Goal: Entertainment & Leisure: Consume media (video, audio)

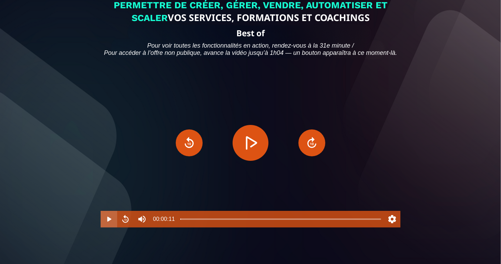
click at [107, 227] on button "Play" at bounding box center [109, 219] width 17 height 17
click at [107, 227] on button "Pause" at bounding box center [109, 219] width 17 height 17
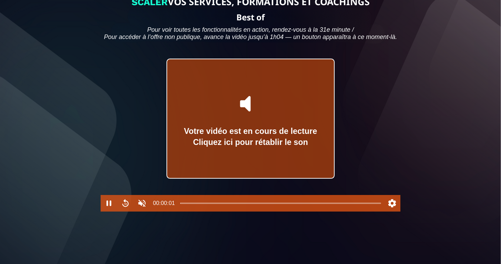
scroll to position [97, 0]
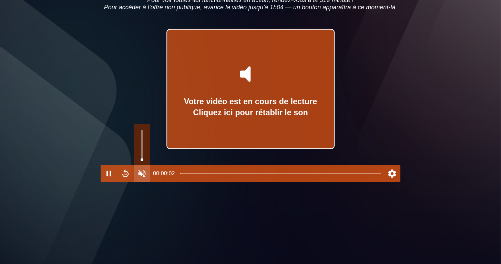
click at [142, 182] on button "Unmute" at bounding box center [142, 173] width 17 height 17
type input "*"
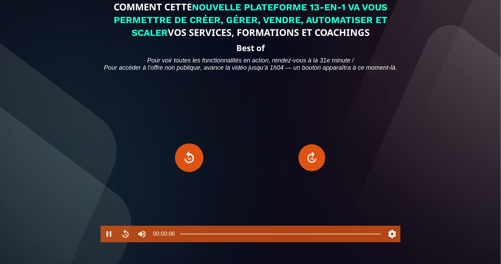
scroll to position [42, 0]
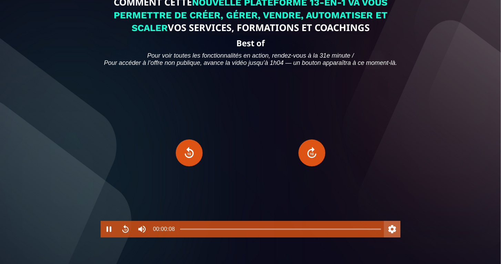
click at [390, 237] on button "Settings" at bounding box center [392, 229] width 17 height 17
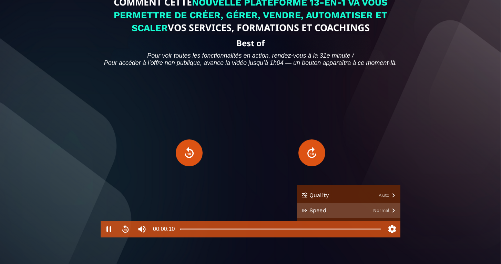
click at [390, 218] on button "Speed Normal" at bounding box center [348, 210] width 103 height 15
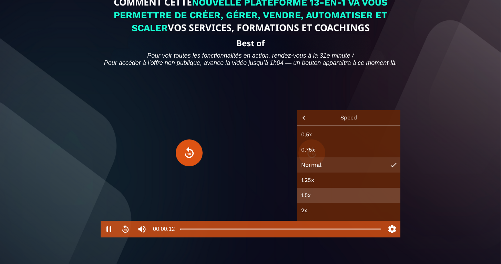
click at [309, 203] on button "1.5x" at bounding box center [348, 195] width 103 height 15
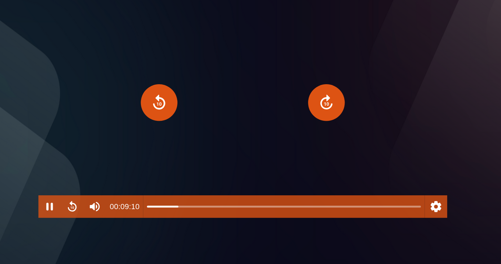
scroll to position [50, 0]
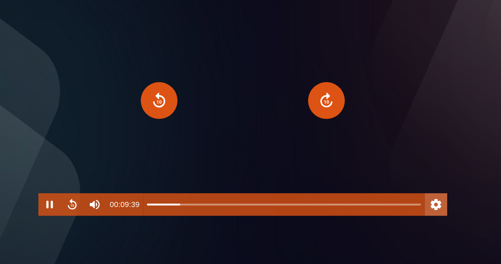
click at [384, 212] on button "Settings" at bounding box center [392, 220] width 17 height 17
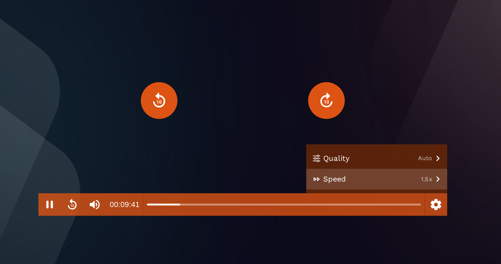
click at [321, 194] on button "Speed 1.5x" at bounding box center [348, 201] width 103 height 15
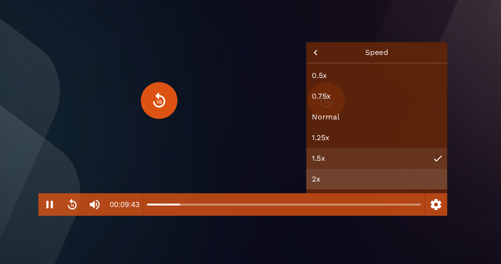
click at [297, 194] on button "2x" at bounding box center [348, 201] width 103 height 15
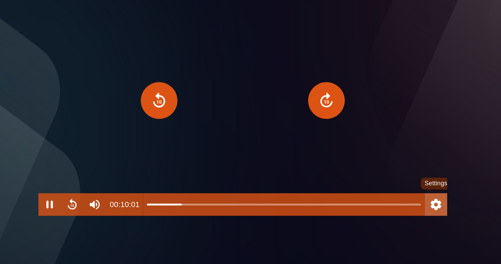
click at [384, 212] on button "Settings" at bounding box center [392, 220] width 17 height 17
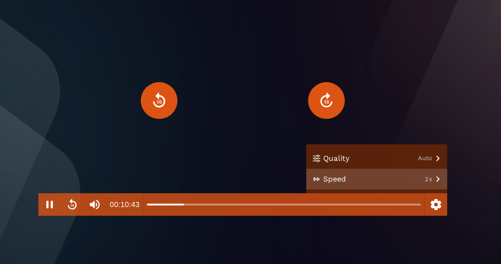
click at [319, 194] on button "Speed 2x" at bounding box center [348, 201] width 103 height 15
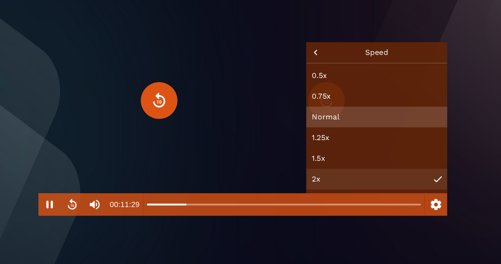
click at [297, 149] on button "Normal" at bounding box center [348, 156] width 103 height 15
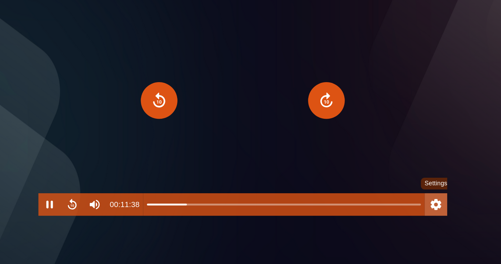
click at [384, 212] on button "Settings" at bounding box center [392, 220] width 17 height 17
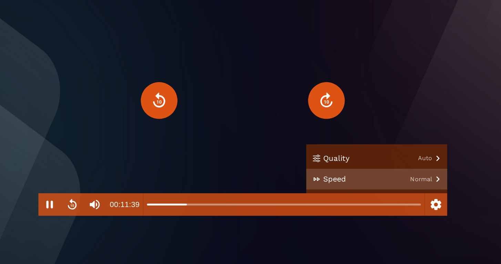
click at [318, 194] on button "Speed Normal" at bounding box center [348, 201] width 103 height 15
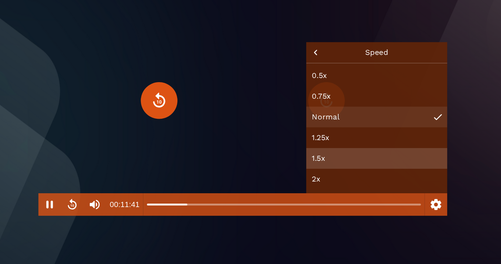
click at [297, 179] on button "1.5x" at bounding box center [348, 186] width 103 height 15
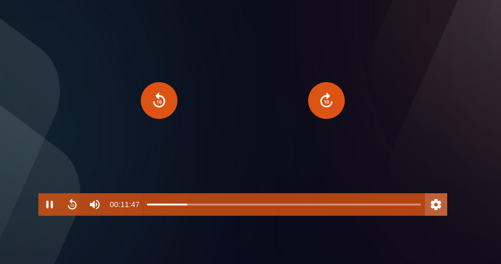
click at [384, 212] on button "Settings" at bounding box center [392, 220] width 17 height 17
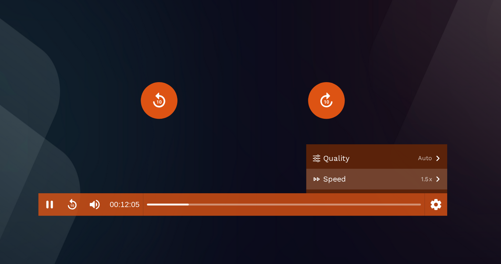
click at [320, 194] on button "Speed 1.5x" at bounding box center [348, 201] width 103 height 15
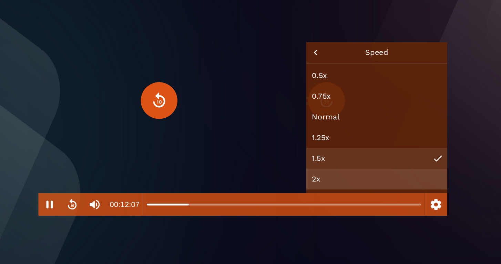
click at [297, 194] on button "2x" at bounding box center [348, 201] width 103 height 15
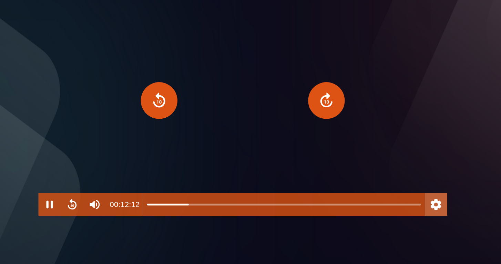
click at [384, 212] on button "Settings" at bounding box center [392, 220] width 17 height 17
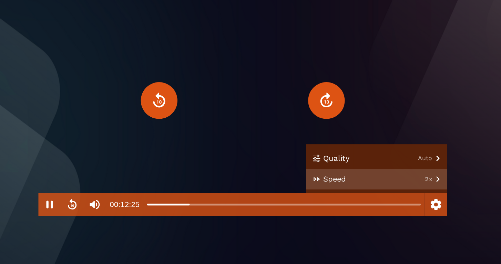
click at [319, 194] on button "Speed 2x" at bounding box center [348, 201] width 103 height 15
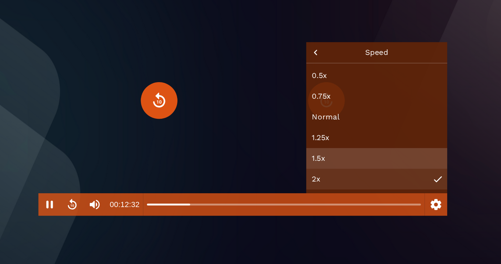
click at [297, 179] on button "1.5x" at bounding box center [348, 186] width 103 height 15
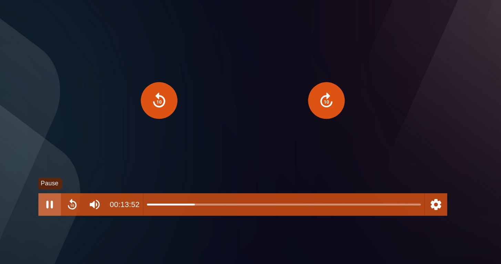
click at [101, 212] on button "Pause" at bounding box center [109, 220] width 17 height 17
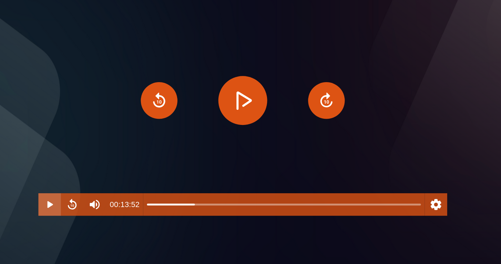
click at [101, 212] on button "Play" at bounding box center [109, 220] width 17 height 17
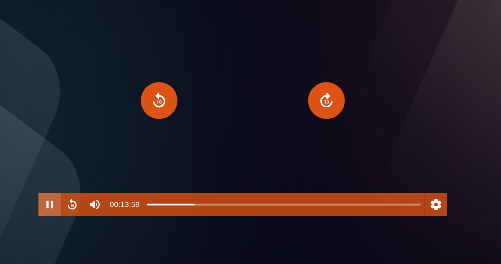
click at [101, 212] on button "Pause" at bounding box center [109, 220] width 17 height 17
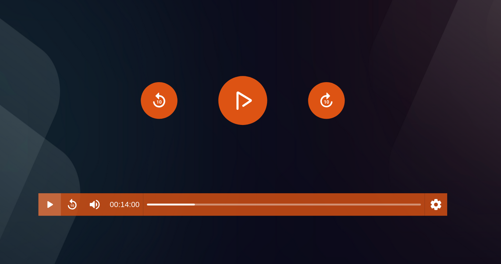
click at [101, 212] on button "Play" at bounding box center [109, 220] width 17 height 17
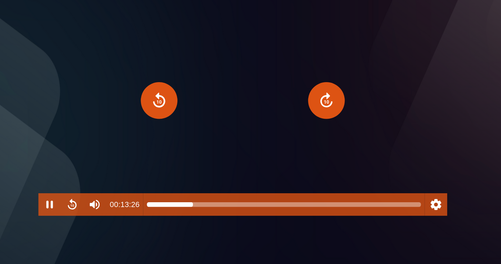
click at [180, 218] on div at bounding box center [280, 221] width 201 height 6
click at [212, 218] on div at bounding box center [215, 221] width 6 height 6
click at [213, 218] on div at bounding box center [216, 221] width 6 height 6
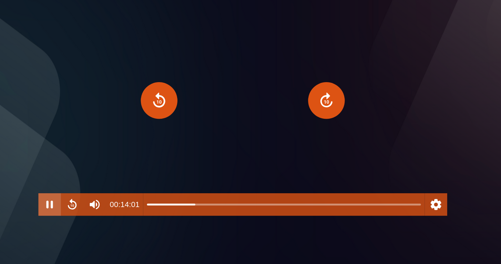
click at [101, 212] on button "Pause" at bounding box center [109, 220] width 17 height 17
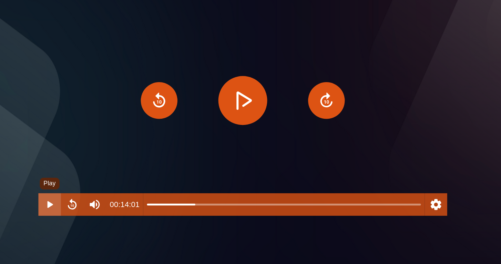
click at [101, 212] on button "Play" at bounding box center [109, 220] width 17 height 17
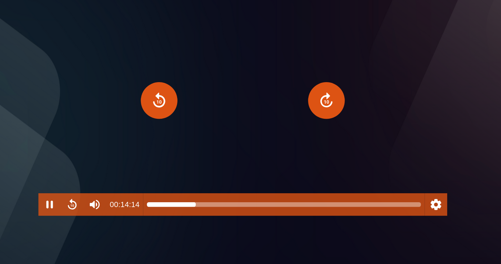
click at [213, 218] on div at bounding box center [216, 221] width 6 height 6
click at [212, 218] on div at bounding box center [215, 221] width 6 height 6
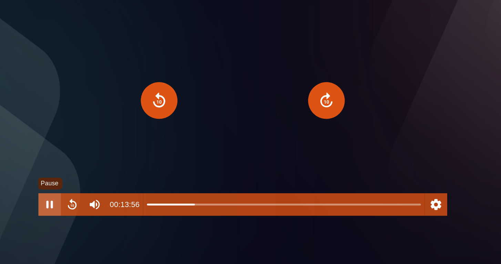
click at [101, 212] on button "Pause" at bounding box center [109, 220] width 17 height 17
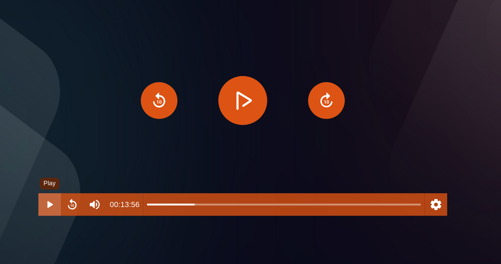
click at [101, 212] on button "Play" at bounding box center [109, 220] width 17 height 17
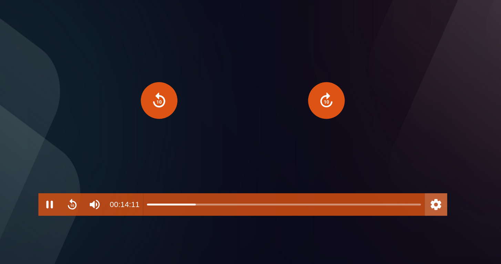
click at [384, 212] on button "Settings" at bounding box center [392, 220] width 17 height 17
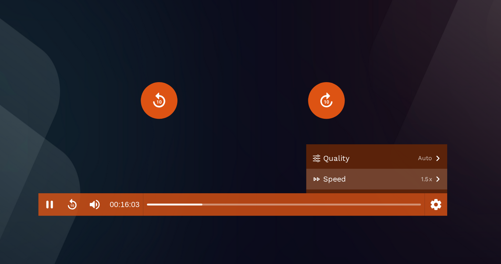
click at [319, 194] on button "Speed 1.5x" at bounding box center [348, 201] width 103 height 15
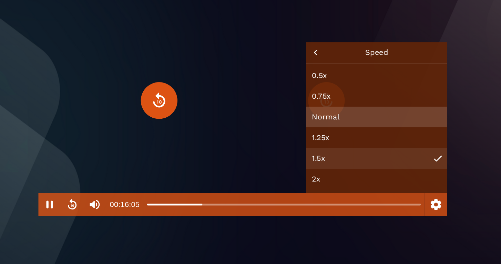
click at [297, 149] on button "Normal" at bounding box center [348, 156] width 103 height 15
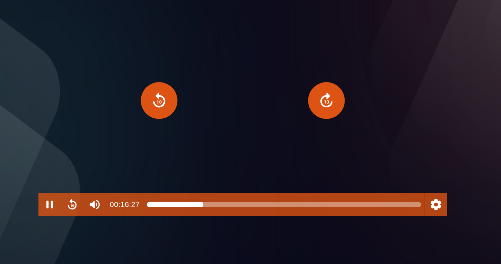
click at [180, 218] on div at bounding box center [280, 221] width 201 height 6
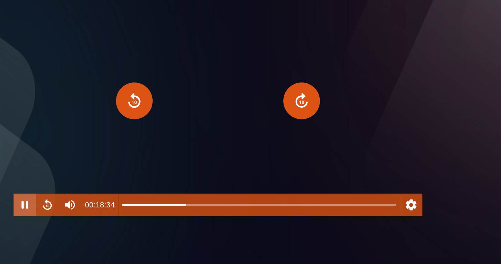
click at [101, 212] on button "Pause" at bounding box center [109, 220] width 17 height 17
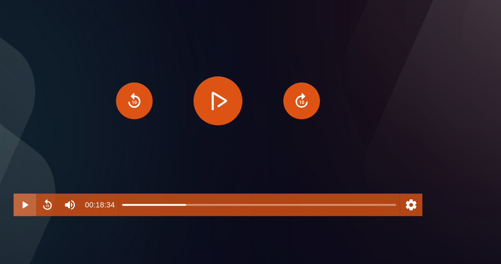
click at [101, 212] on button "Play" at bounding box center [109, 220] width 17 height 17
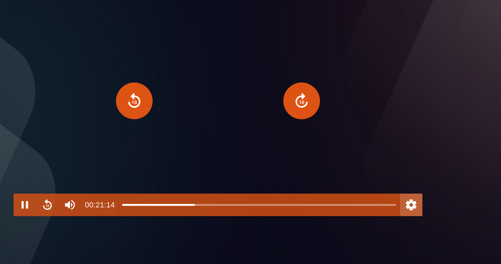
click at [384, 212] on button "Settings" at bounding box center [392, 220] width 17 height 17
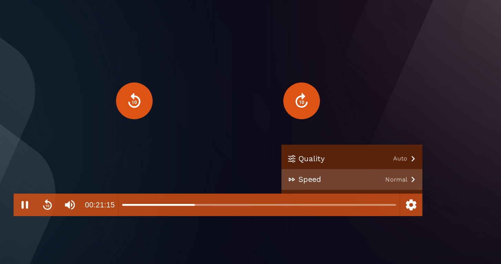
click at [301, 194] on button "Speed Normal" at bounding box center [348, 201] width 103 height 15
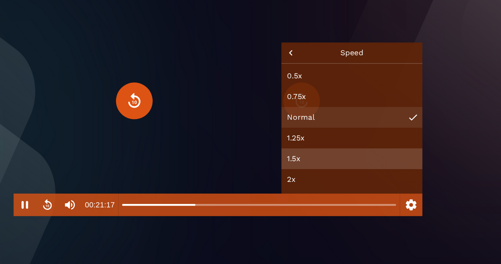
click at [297, 179] on button "1.5x" at bounding box center [348, 186] width 103 height 15
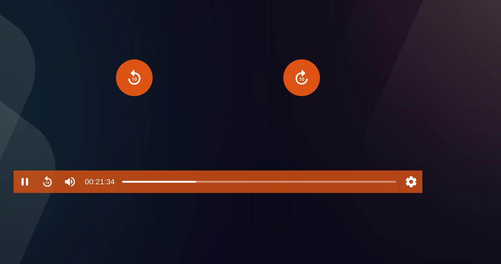
scroll to position [69, 0]
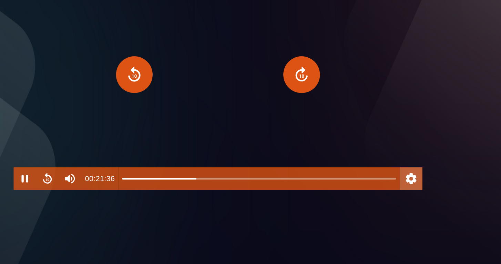
click at [384, 193] on button "Settings" at bounding box center [392, 201] width 17 height 17
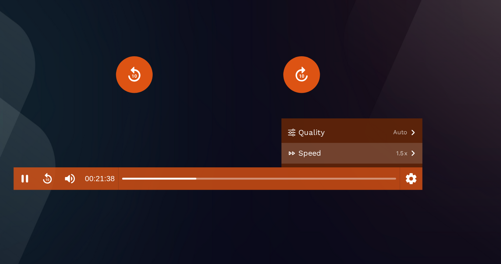
click at [300, 175] on button "Speed 1.5x" at bounding box center [348, 182] width 103 height 15
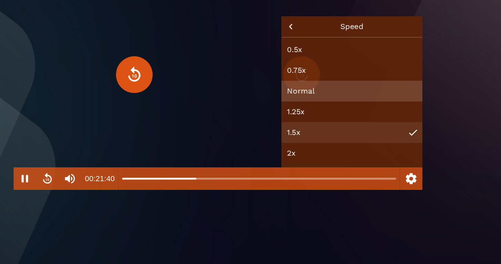
click at [297, 130] on button "Normal" at bounding box center [348, 137] width 103 height 15
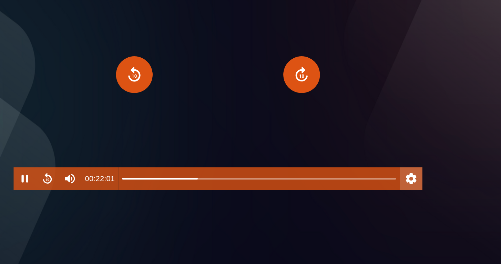
click at [384, 193] on button "Settings" at bounding box center [392, 201] width 17 height 17
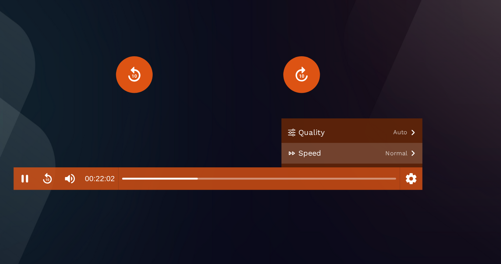
click at [303, 175] on button "Speed Normal" at bounding box center [348, 182] width 103 height 15
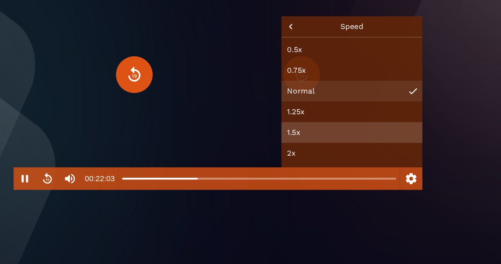
click at [297, 160] on button "1.5x" at bounding box center [348, 167] width 103 height 15
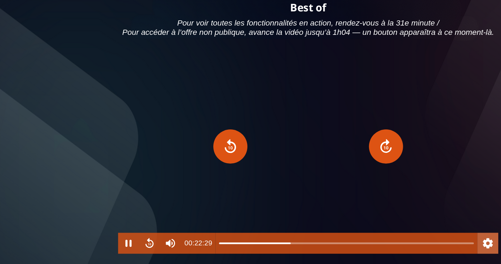
click at [386, 200] on button "Settings" at bounding box center [392, 201] width 17 height 17
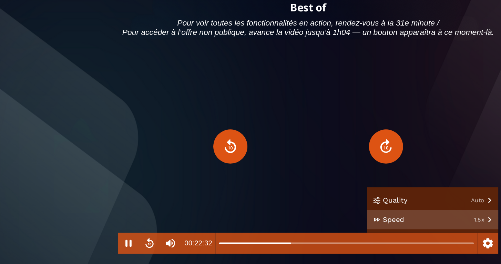
click at [379, 184] on button "Speed 1.5x" at bounding box center [348, 182] width 103 height 15
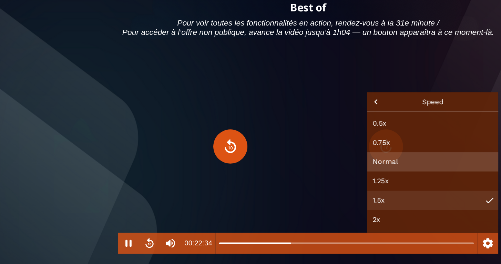
click at [310, 140] on button "Normal" at bounding box center [348, 137] width 103 height 15
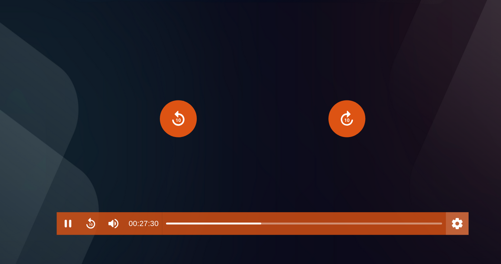
click at [384, 193] on button "Settings" at bounding box center [392, 201] width 17 height 17
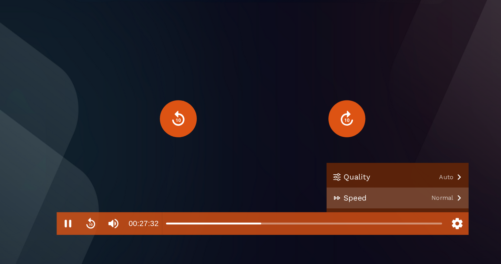
click at [334, 175] on button "Speed Normal" at bounding box center [348, 182] width 103 height 15
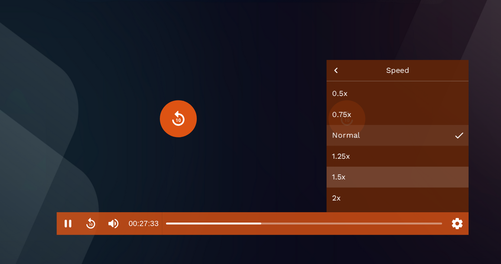
click at [297, 160] on button "1.5x" at bounding box center [348, 167] width 103 height 15
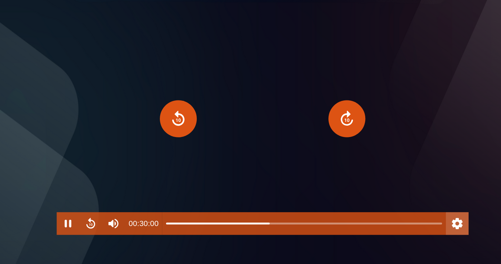
click at [384, 193] on button "Settings" at bounding box center [392, 201] width 17 height 17
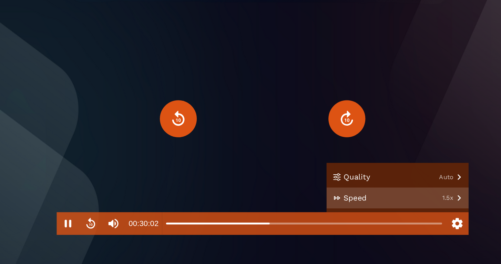
click at [332, 175] on button "Speed 1.5x" at bounding box center [348, 182] width 103 height 15
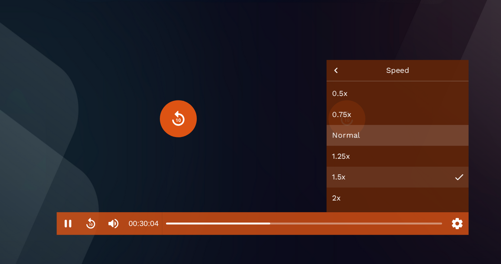
click at [297, 130] on button "Normal" at bounding box center [348, 137] width 103 height 15
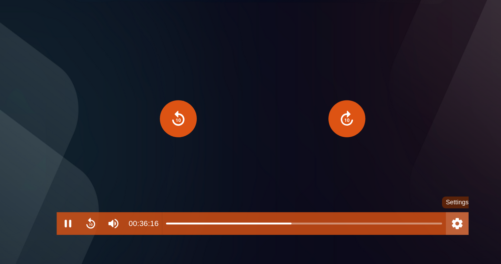
click at [384, 193] on button "Settings" at bounding box center [392, 201] width 17 height 17
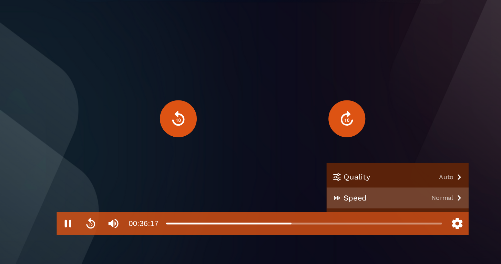
click at [297, 175] on button "Speed Normal" at bounding box center [348, 182] width 103 height 15
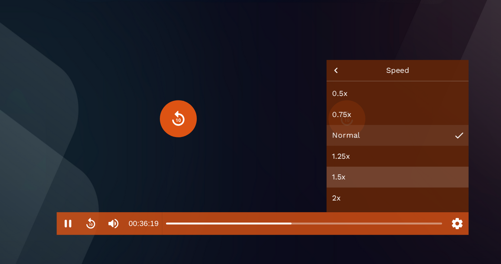
click at [297, 160] on button "1.5x" at bounding box center [348, 167] width 103 height 15
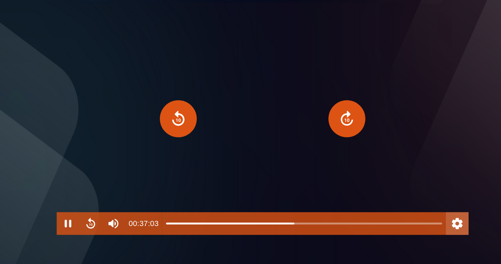
click at [384, 193] on button "Settings" at bounding box center [392, 201] width 17 height 17
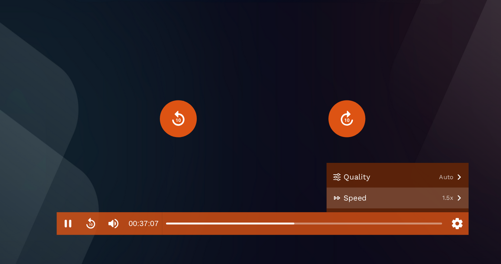
click at [332, 175] on button "Speed 1.5x" at bounding box center [348, 182] width 103 height 15
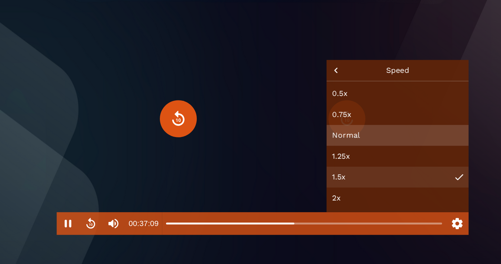
click at [297, 130] on button "Normal" at bounding box center [348, 137] width 103 height 15
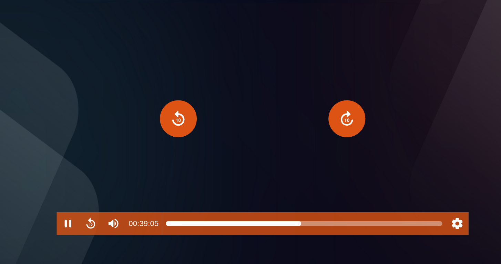
click at [219, 199] on div at bounding box center [280, 202] width 201 height 6
click at [274, 199] on div at bounding box center [277, 202] width 6 height 6
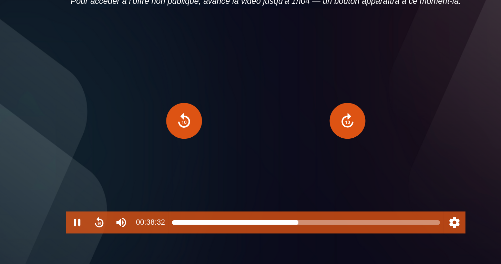
click at [272, 199] on div at bounding box center [275, 202] width 6 height 6
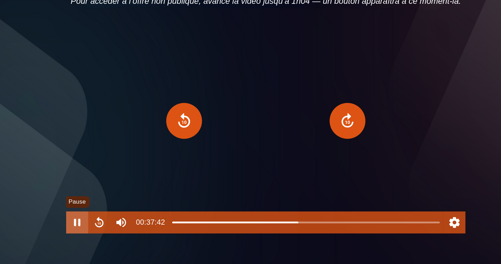
click at [101, 193] on button "Pause" at bounding box center [109, 201] width 17 height 17
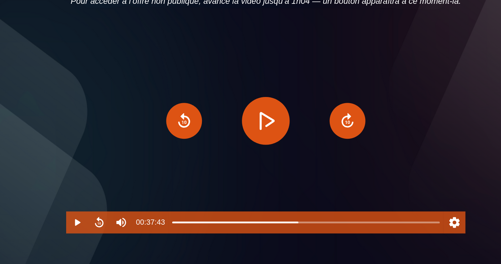
scroll to position [75, 0]
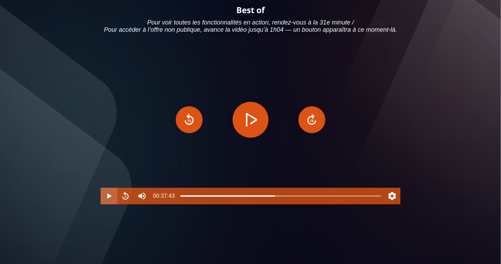
click at [110, 204] on button "Play" at bounding box center [109, 196] width 17 height 17
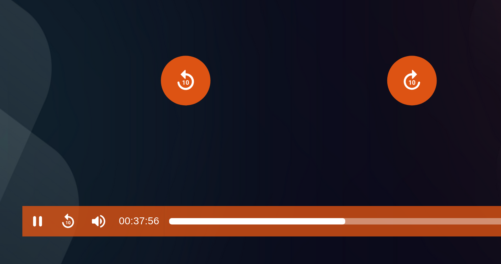
type input "******"
click at [273, 193] on div at bounding box center [276, 196] width 6 height 6
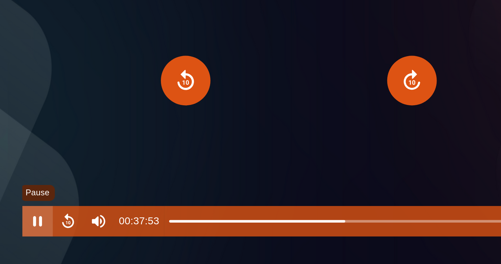
click at [101, 188] on button "Pause" at bounding box center [109, 196] width 17 height 17
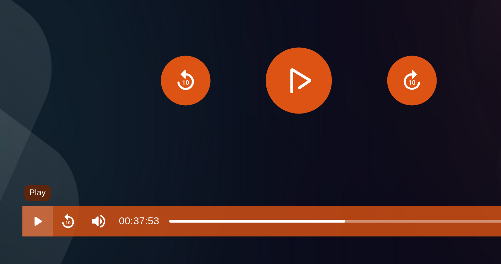
click at [101, 188] on button "Play" at bounding box center [109, 196] width 17 height 17
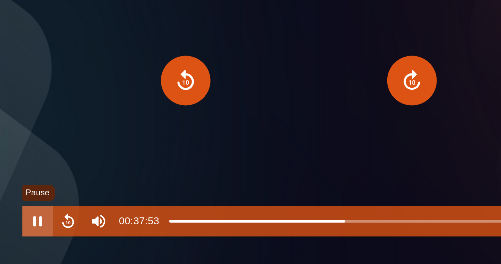
click at [101, 188] on button "Pause" at bounding box center [109, 196] width 17 height 17
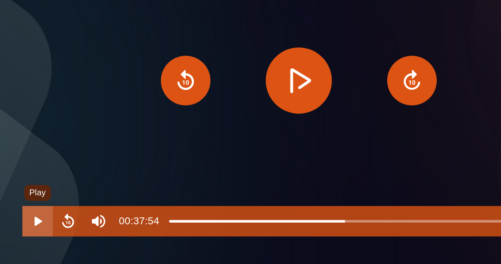
click at [101, 188] on button "Play" at bounding box center [109, 196] width 17 height 17
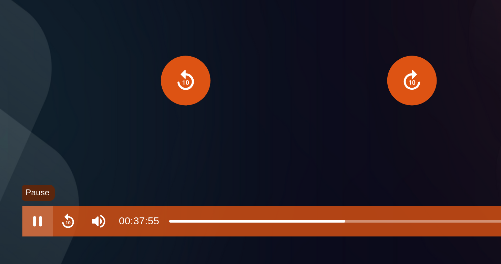
click at [101, 188] on button "Pause" at bounding box center [109, 196] width 17 height 17
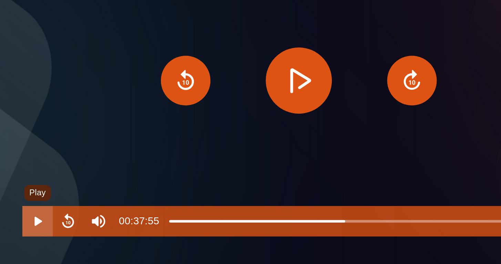
click at [101, 188] on button "Play" at bounding box center [109, 196] width 17 height 17
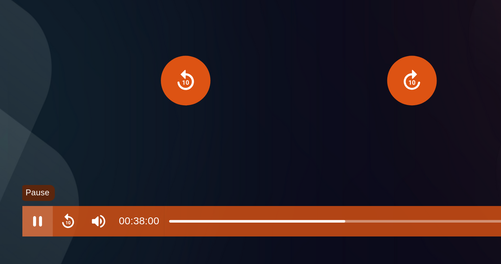
click at [101, 188] on button "Pause" at bounding box center [109, 196] width 17 height 17
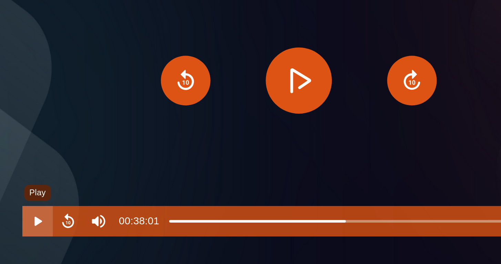
click at [101, 188] on button "Play" at bounding box center [109, 196] width 17 height 17
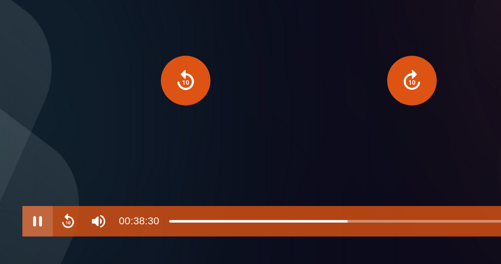
click at [101, 188] on button "Pause" at bounding box center [109, 196] width 17 height 17
